Goal: Information Seeking & Learning: Find specific fact

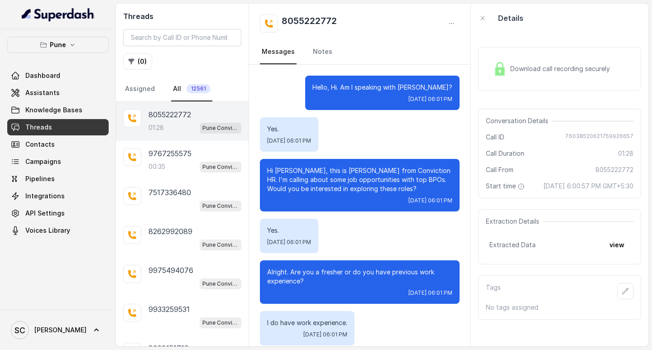
scroll to position [537, 0]
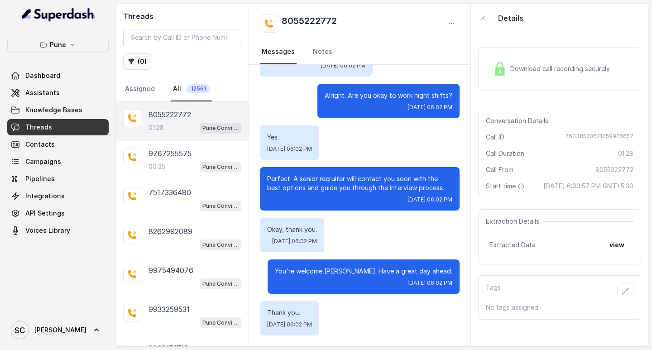
click at [137, 61] on button "( 0 )" at bounding box center [137, 61] width 29 height 16
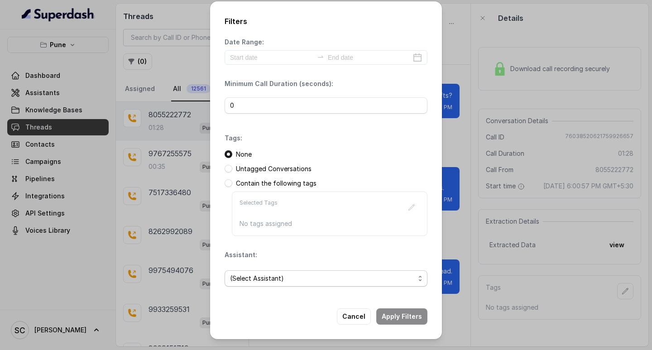
click at [276, 277] on span "(Select Assistant)" at bounding box center [322, 278] width 185 height 11
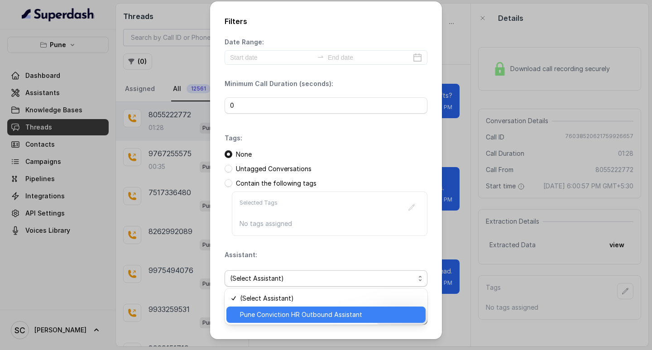
click at [266, 316] on span "Pune Conviction HR Outbound Assistant" at bounding box center [330, 314] width 180 height 11
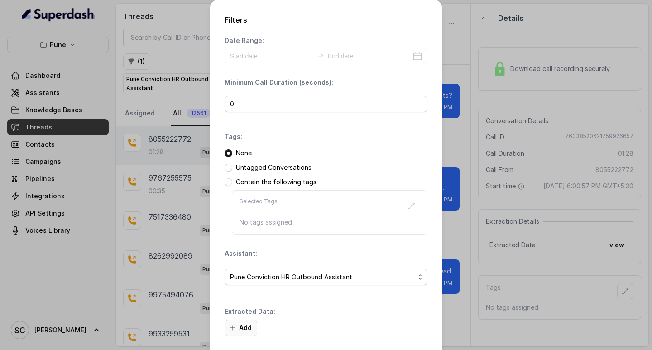
click at [239, 321] on button "Add" at bounding box center [241, 328] width 33 height 16
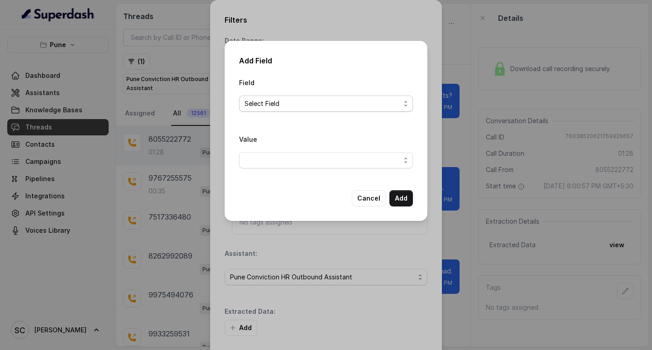
click at [259, 106] on span "Select Field" at bounding box center [322, 103] width 156 height 11
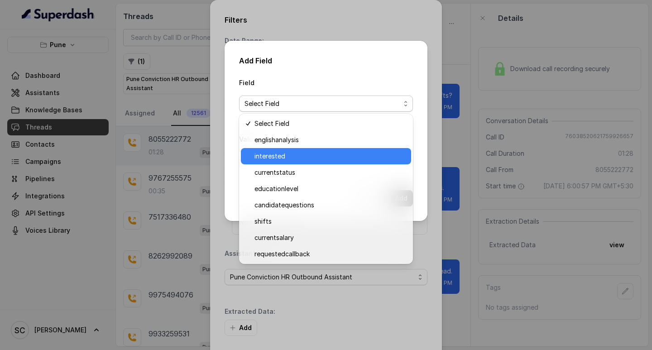
click at [278, 159] on span "interested" at bounding box center [329, 156] width 151 height 11
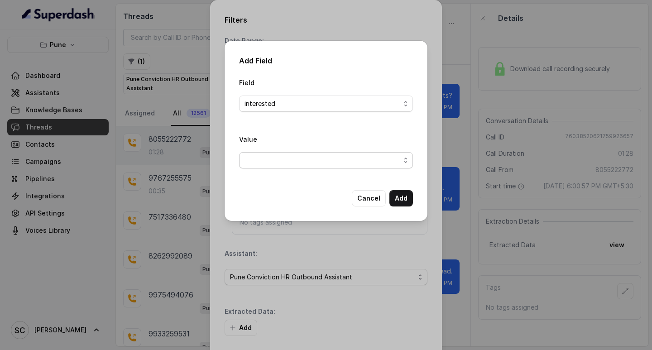
click at [263, 166] on span "button" at bounding box center [326, 160] width 174 height 16
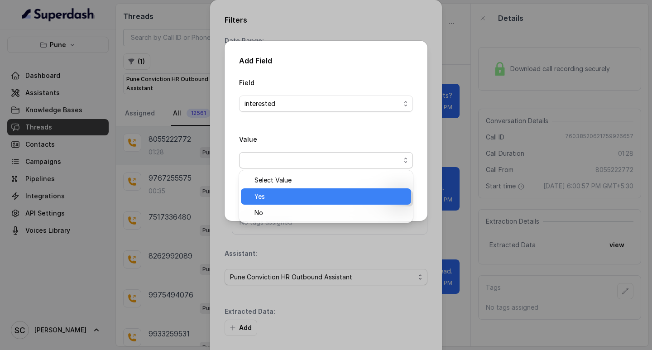
click at [272, 196] on span "Yes" at bounding box center [329, 196] width 151 height 11
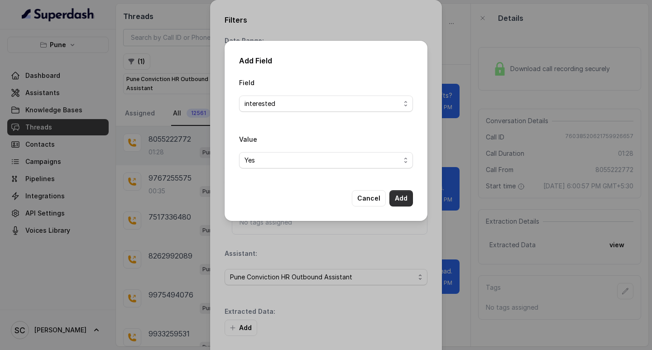
click at [398, 195] on button "Add" at bounding box center [401, 198] width 24 height 16
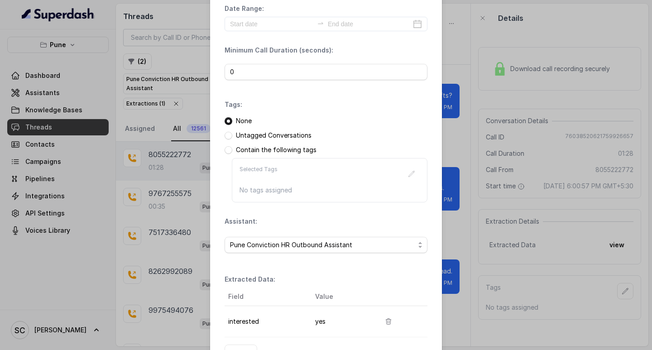
scroll to position [96, 0]
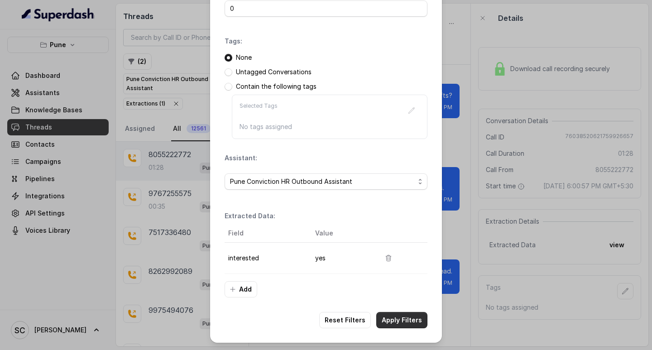
click at [392, 320] on button "Apply Filters" at bounding box center [401, 320] width 51 height 16
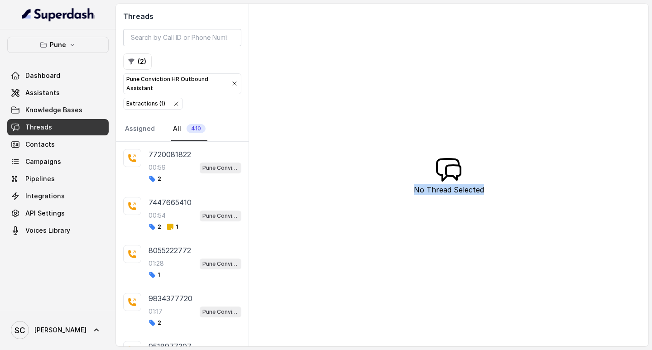
drag, startPoint x: 411, startPoint y: 189, endPoint x: 500, endPoint y: 196, distance: 89.0
click at [500, 196] on div "Threads ( 2 ) Pune Conviction HR Outbound Assistant Extractions ( 1 ) Assigned …" at bounding box center [382, 175] width 532 height 343
click at [332, 185] on div "Threads ( 2 ) Pune Conviction HR Outbound Assistant Extractions ( 1 ) Assigned …" at bounding box center [382, 175] width 532 height 343
drag, startPoint x: 415, startPoint y: 191, endPoint x: 515, endPoint y: 186, distance: 99.7
click at [515, 186] on div "Threads ( 2 ) Pune Conviction HR Outbound Assistant Extractions ( 1 ) Assigned …" at bounding box center [382, 175] width 532 height 343
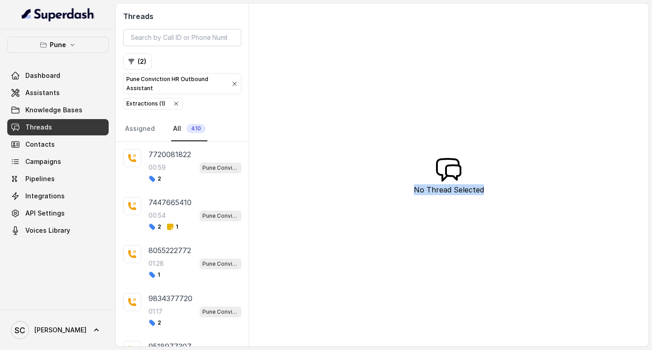
click at [438, 190] on p "No Thread Selected" at bounding box center [449, 189] width 70 height 11
drag, startPoint x: 415, startPoint y: 190, endPoint x: 483, endPoint y: 189, distance: 67.9
click at [483, 189] on div "Threads ( 2 ) Pune Conviction HR Outbound Assistant Extractions ( 1 ) Assigned …" at bounding box center [382, 175] width 532 height 343
click at [471, 231] on div "Threads ( 2 ) Pune Conviction HR Outbound Assistant Extractions ( 1 ) Assigned …" at bounding box center [382, 175] width 532 height 343
click at [451, 186] on p "No Thread Selected" at bounding box center [449, 189] width 70 height 11
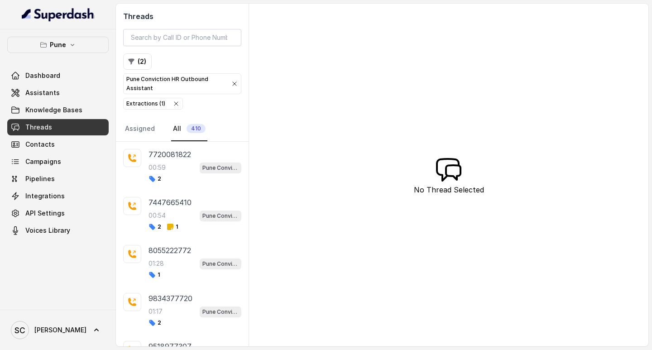
click at [309, 67] on div "Threads ( 2 ) Pune Conviction HR Outbound Assistant Extractions ( 1 ) Assigned …" at bounding box center [382, 175] width 532 height 343
click at [167, 156] on p "7720081822" at bounding box center [169, 154] width 43 height 11
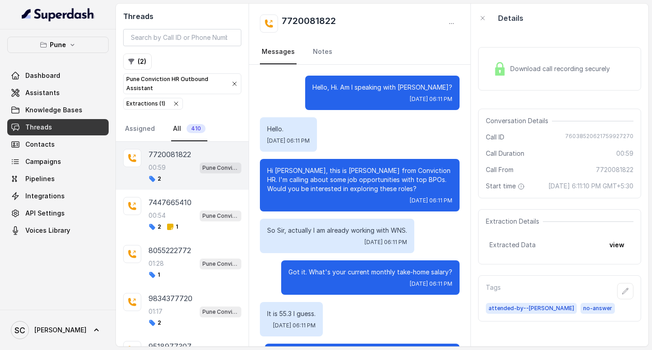
click at [283, 171] on p "Hi [PERSON_NAME], this is [PERSON_NAME] from Conviction HR. I'm calling about s…" at bounding box center [359, 179] width 185 height 27
click at [292, 190] on p "Hi [PERSON_NAME], this is [PERSON_NAME] from Conviction HR. I'm calling about s…" at bounding box center [359, 179] width 185 height 27
click at [337, 86] on p "Hello, Hi. Am I speaking with [PERSON_NAME]?" at bounding box center [382, 87] width 140 height 9
